Goal: Task Accomplishment & Management: Use online tool/utility

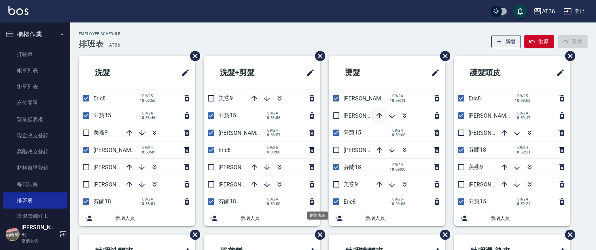
click at [376, 115] on icon "button" at bounding box center [379, 115] width 8 height 8
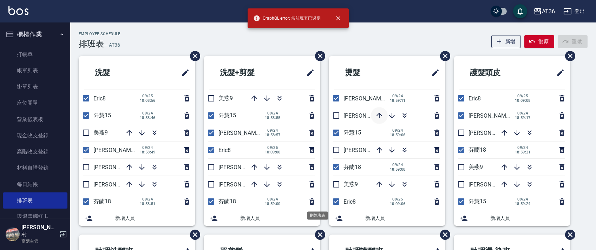
click at [379, 114] on icon "button" at bounding box center [379, 116] width 6 height 6
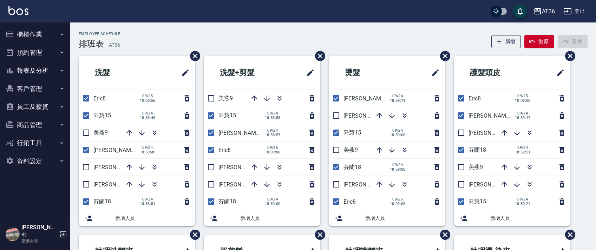
click at [274, 34] on div "Employee Schedule 排班表 — AT36 新增 復原 重做" at bounding box center [333, 40] width 509 height 17
click at [126, 130] on icon "button" at bounding box center [129, 133] width 8 height 8
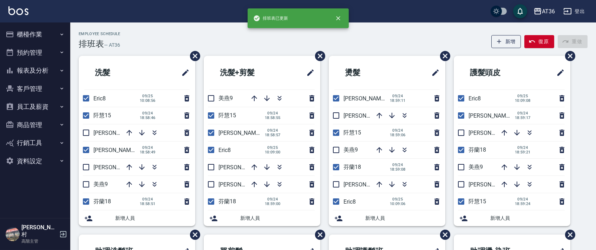
click at [128, 132] on icon "button" at bounding box center [129, 133] width 8 height 8
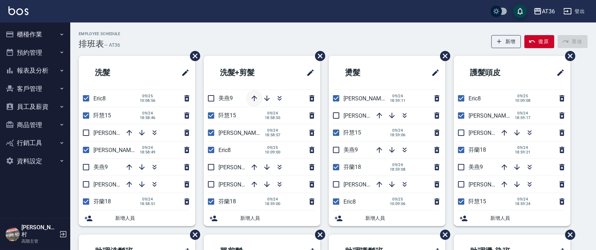
click at [251, 97] on icon "button" at bounding box center [254, 98] width 8 height 8
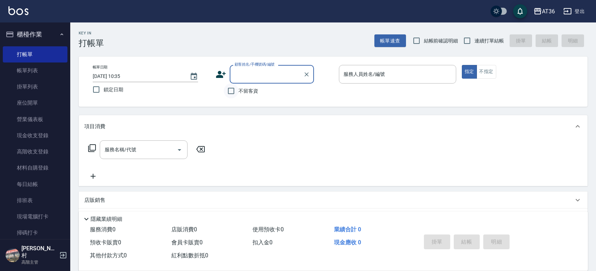
drag, startPoint x: 229, startPoint y: 91, endPoint x: 383, endPoint y: 52, distance: 159.0
click at [230, 91] on input "不留客資" at bounding box center [231, 91] width 15 height 15
checkbox input "true"
click at [463, 43] on input "連續打單結帳" at bounding box center [467, 40] width 15 height 15
checkbox input "true"
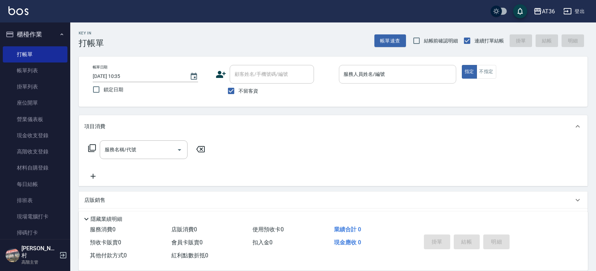
click at [392, 80] on input "服務人員姓名/編號" at bounding box center [397, 74] width 111 height 12
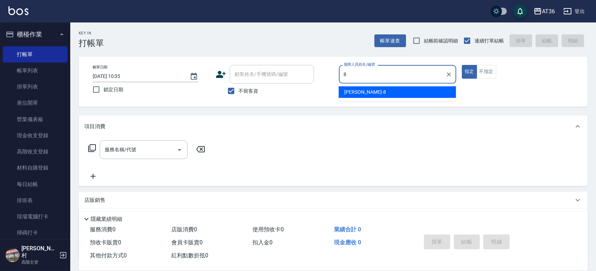
type input "Eric-8"
type button "true"
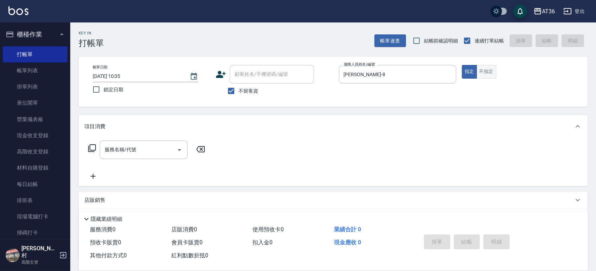
click at [489, 77] on button "不指定" at bounding box center [487, 72] width 20 height 14
type button "false"
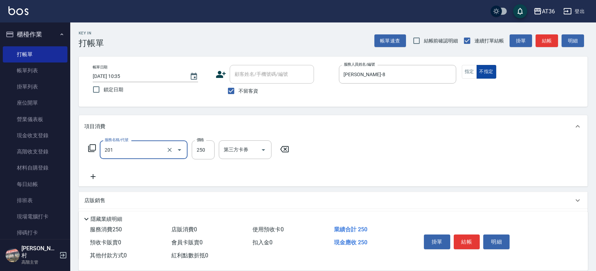
type input "一般洗髮(201)"
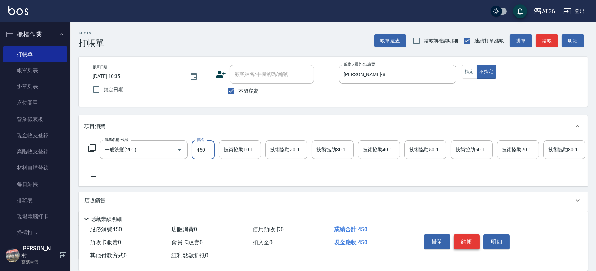
type input "450"
click at [471, 241] on button "結帳" at bounding box center [467, 242] width 26 height 15
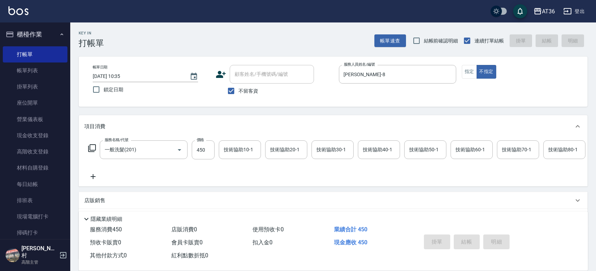
type input "2025/09/25 13:54"
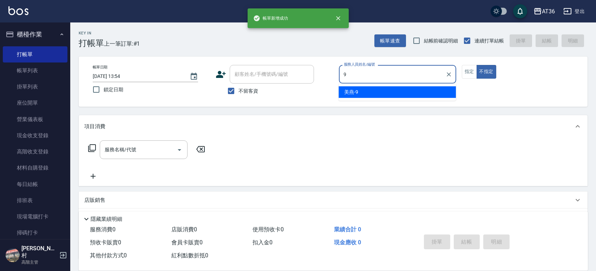
type input "美燕-9"
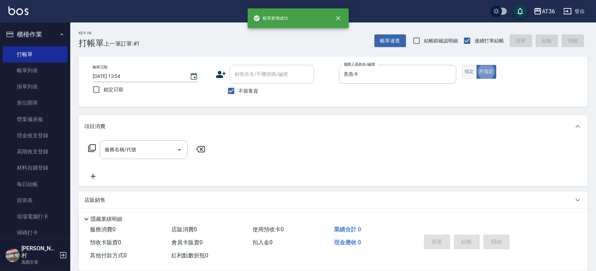
click at [465, 71] on button "指定" at bounding box center [469, 72] width 15 height 14
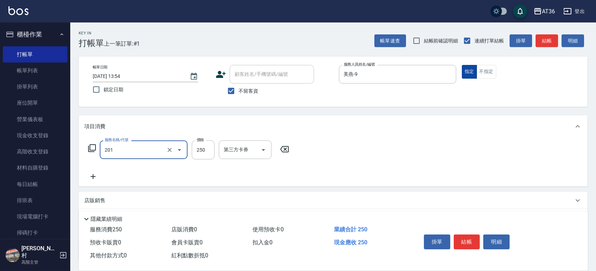
type input "一般洗髮(201)"
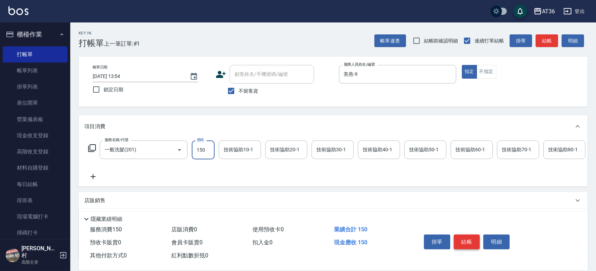
type input "150"
click at [470, 241] on button "結帳" at bounding box center [467, 242] width 26 height 15
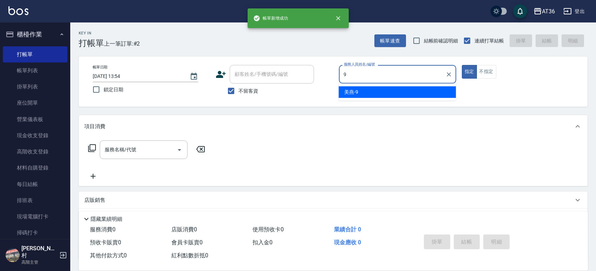
type input "美燕-9"
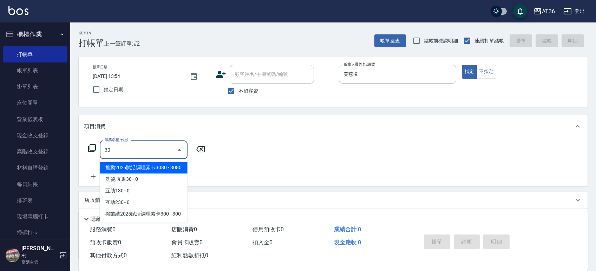
type input "3"
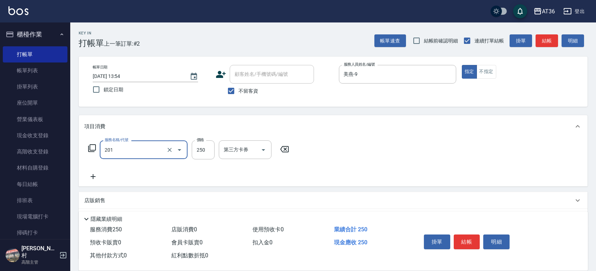
type input "一般洗髮(201)"
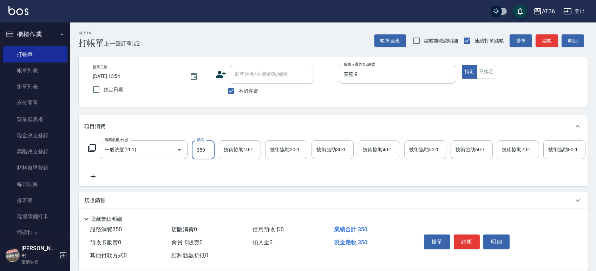
type input "350"
click at [380, 152] on div "技術協助40-1 技術協助40-1" at bounding box center [379, 149] width 42 height 19
type input "欣蓓-56"
click at [471, 244] on button "結帳" at bounding box center [467, 242] width 26 height 15
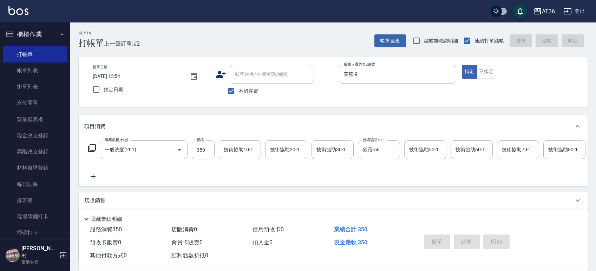
type input "2025/09/25 13:55"
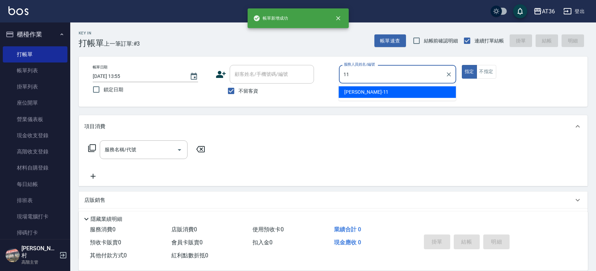
type input "珮茹-11"
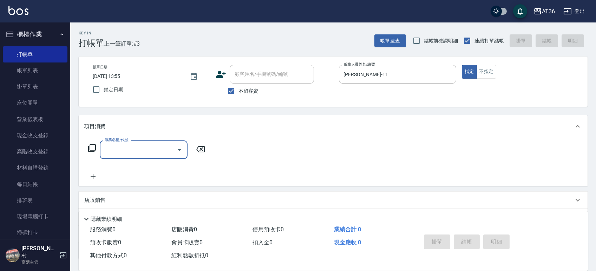
click at [89, 147] on icon at bounding box center [92, 148] width 8 height 8
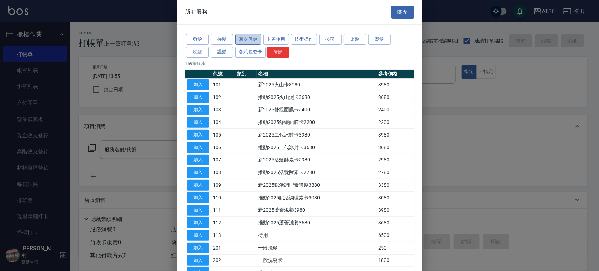
click at [244, 41] on button "頭皮保健" at bounding box center [248, 39] width 26 height 11
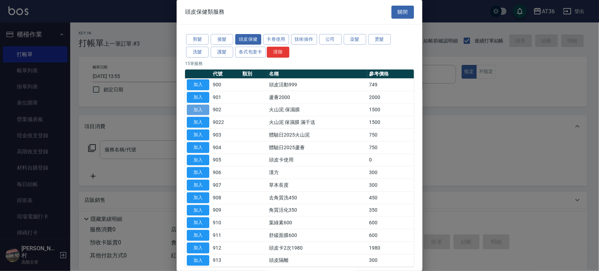
click at [202, 111] on button "加入" at bounding box center [198, 110] width 22 height 11
type input "火山泥.保濕膜(902)"
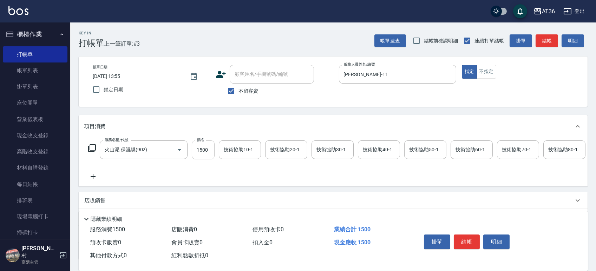
click at [209, 146] on input "1500" at bounding box center [203, 149] width 23 height 19
type input "1350"
click at [92, 147] on icon at bounding box center [92, 148] width 8 height 8
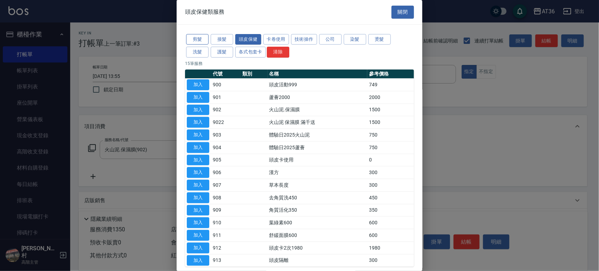
click at [198, 39] on button "剪髮" at bounding box center [197, 39] width 22 height 11
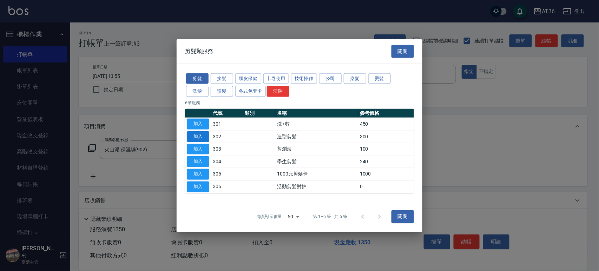
click at [203, 134] on button "加入" at bounding box center [198, 136] width 22 height 11
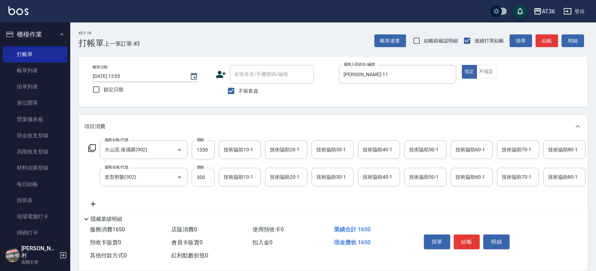
click at [204, 177] on input "300" at bounding box center [203, 177] width 23 height 19
drag, startPoint x: 209, startPoint y: 176, endPoint x: 191, endPoint y: 175, distance: 17.2
click at [192, 175] on input "300" at bounding box center [203, 177] width 23 height 19
type input "280"
click at [383, 151] on div "技術協助40-1 技術協助40-1" at bounding box center [379, 149] width 42 height 19
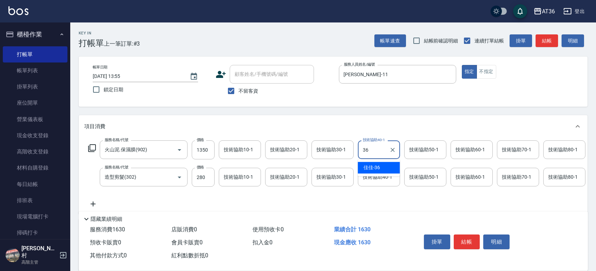
type input "佳佳-36"
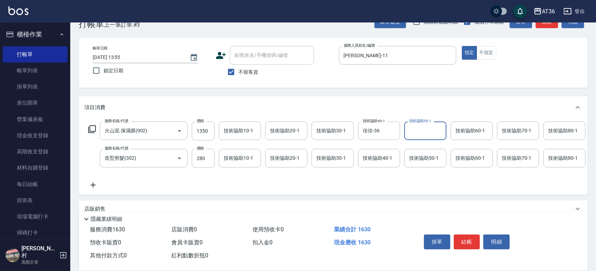
scroll to position [89, 0]
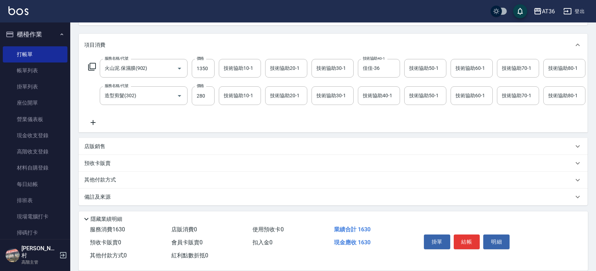
click at [100, 179] on p "其他付款方式" at bounding box center [101, 180] width 35 height 8
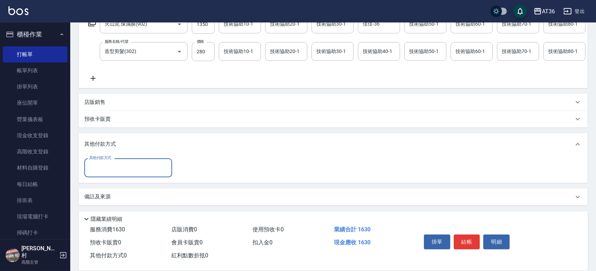
scroll to position [133, 0]
click at [113, 170] on input "其他付款方式" at bounding box center [127, 168] width 81 height 12
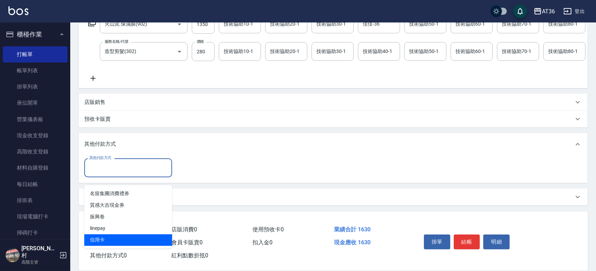
click at [111, 234] on span "信用卡" at bounding box center [128, 240] width 88 height 12
type input "信用卡"
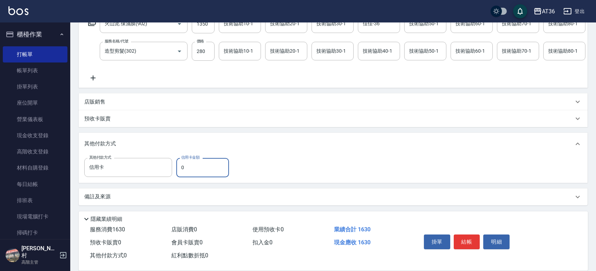
drag, startPoint x: 196, startPoint y: 165, endPoint x: 173, endPoint y: 168, distance: 23.0
click at [173, 168] on div "其他付款方式 信用卡 其他付款方式 信用卡金額 0 信用卡金額" at bounding box center [158, 167] width 149 height 19
type input "1630"
click at [476, 240] on button "結帳" at bounding box center [467, 242] width 26 height 15
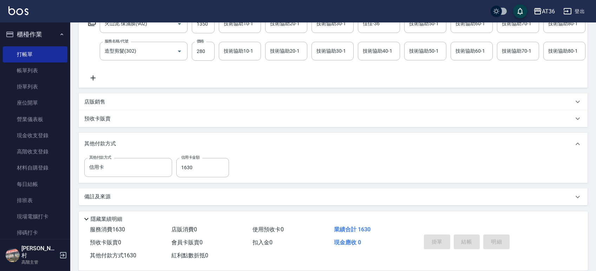
type input "2025/09/25 13:56"
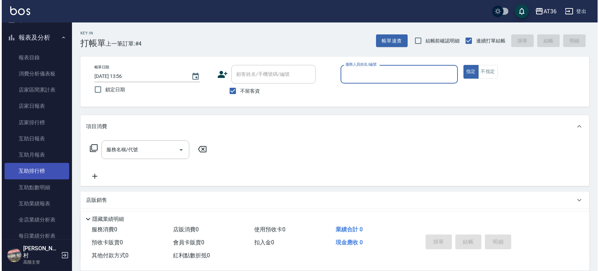
scroll to position [234, 0]
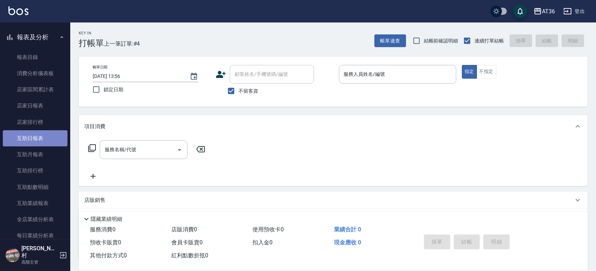
click at [38, 134] on link "互助日報表" at bounding box center [35, 138] width 65 height 16
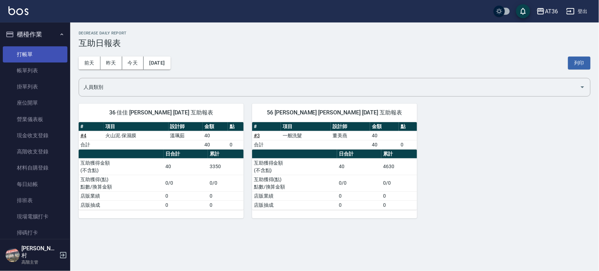
click at [20, 55] on link "打帳單" at bounding box center [35, 54] width 65 height 16
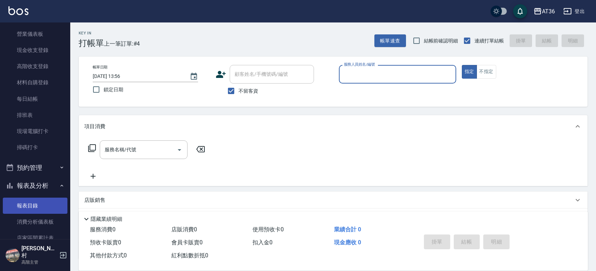
scroll to position [140, 0]
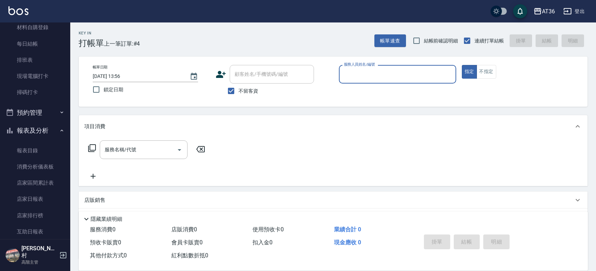
drag, startPoint x: 24, startPoint y: 197, endPoint x: 164, endPoint y: 124, distance: 158.8
click at [24, 197] on link "店家日報表" at bounding box center [35, 199] width 65 height 16
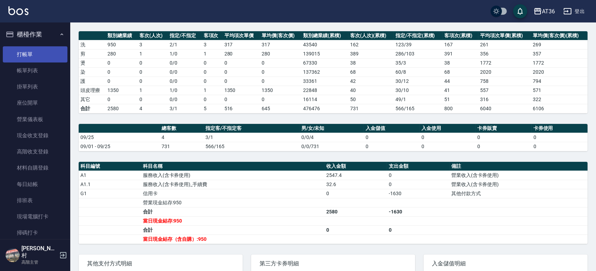
scroll to position [16, 0]
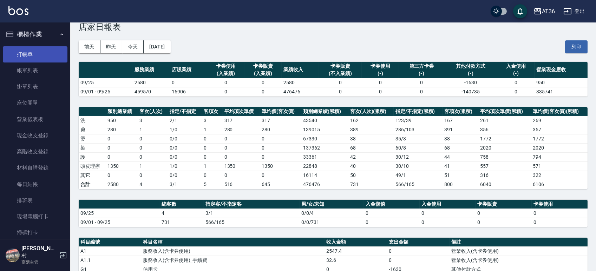
click at [20, 59] on link "打帳單" at bounding box center [35, 54] width 65 height 16
